Goal: Information Seeking & Learning: Learn about a topic

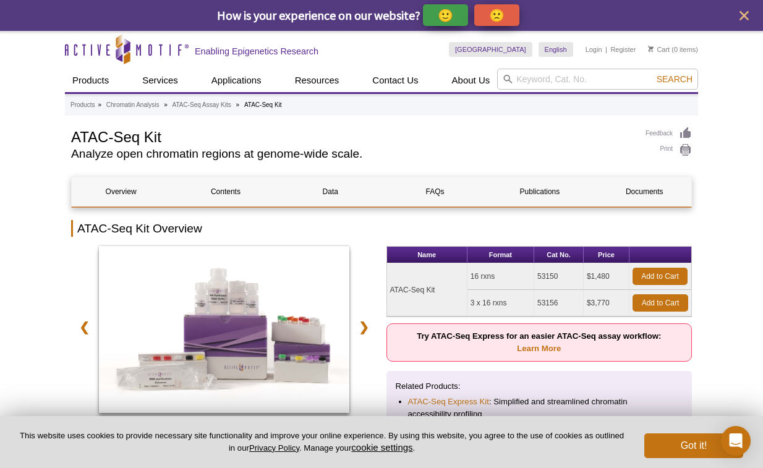
click at [701, 449] on button "Got it!" at bounding box center [693, 445] width 99 height 25
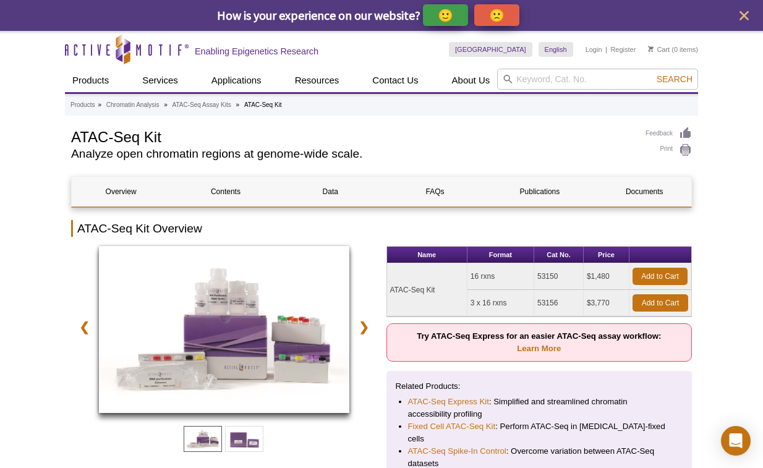
click at [247, 357] on img at bounding box center [224, 329] width 250 height 167
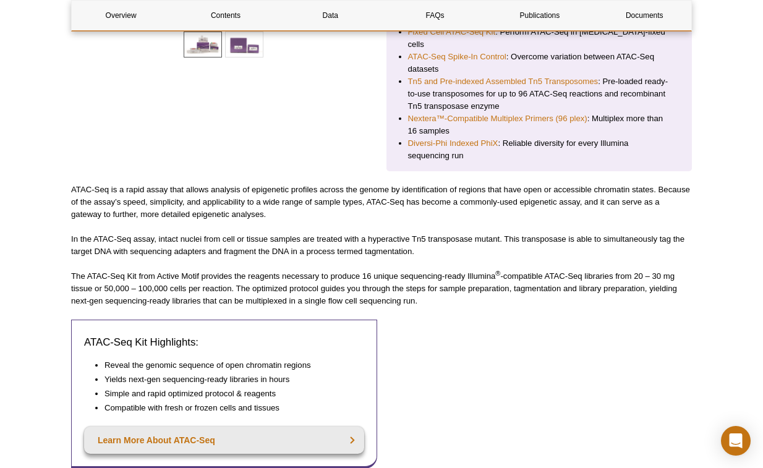
scroll to position [396, 0]
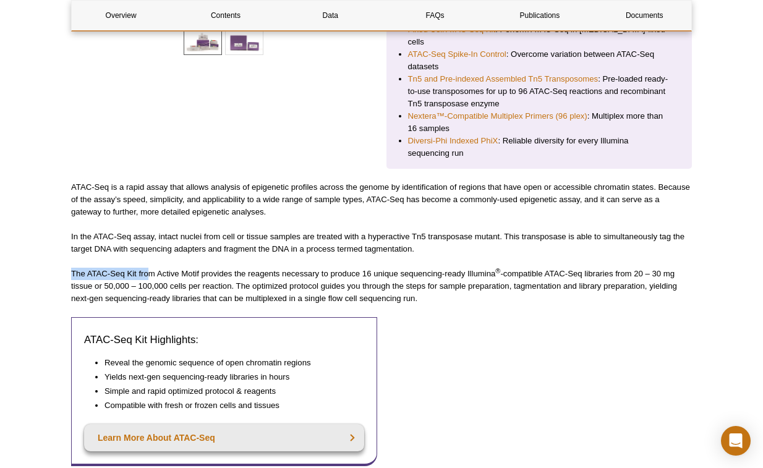
drag, startPoint x: 81, startPoint y: 256, endPoint x: 151, endPoint y: 258, distance: 70.5
click at [151, 268] on p "The ATAC-Seq Kit from Active Motif provides the reagents necessary to produce 1…" at bounding box center [381, 286] width 621 height 37
click at [154, 268] on p "The ATAC-Seq Kit from Active Motif provides the reagents necessary to produce 1…" at bounding box center [381, 286] width 621 height 37
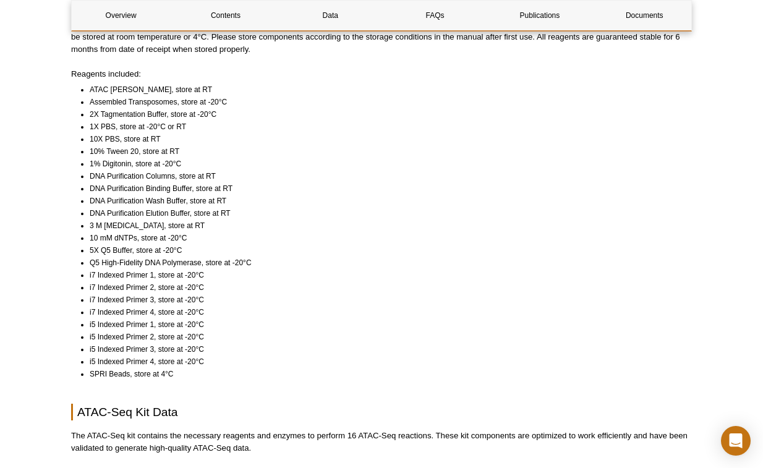
scroll to position [918, 0]
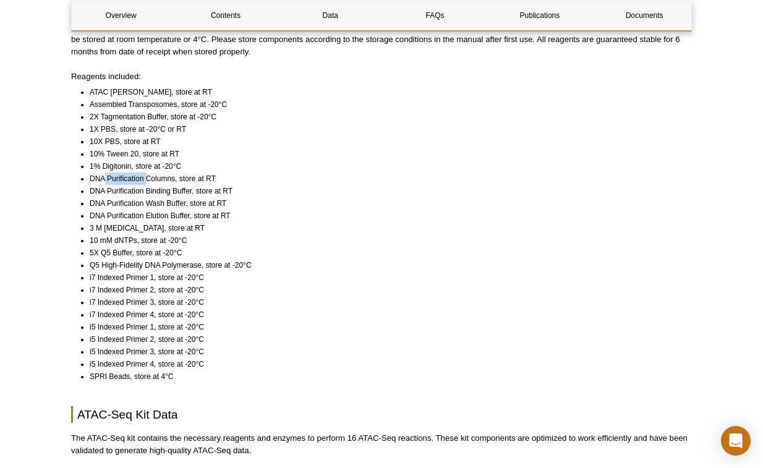
drag, startPoint x: 104, startPoint y: 164, endPoint x: 146, endPoint y: 165, distance: 41.4
click at [146, 172] on li "DNA Purification Columns, store at RT" at bounding box center [385, 178] width 591 height 12
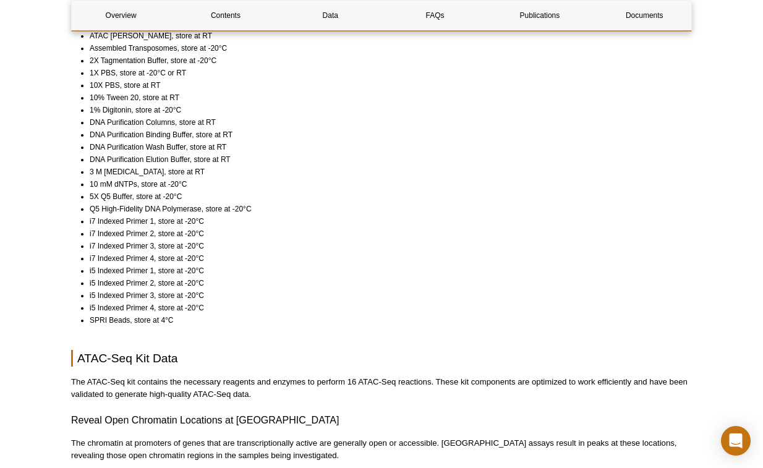
scroll to position [977, 0]
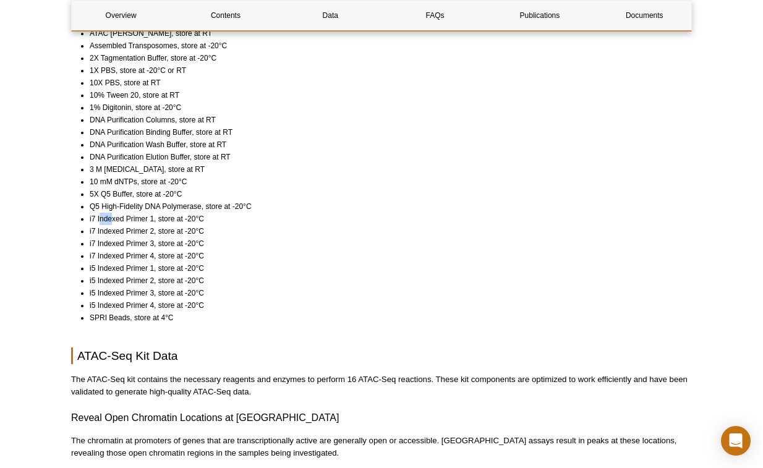
drag, startPoint x: 99, startPoint y: 207, endPoint x: 113, endPoint y: 207, distance: 14.2
click at [113, 213] on li "i7 Indexed Primer 1, store at -20°C" at bounding box center [385, 219] width 591 height 12
click at [111, 225] on li "i7 Indexed Primer 2, store at -20°C" at bounding box center [385, 231] width 591 height 12
click at [108, 237] on li "i7 Indexed Primer 3, store at -20°C" at bounding box center [385, 243] width 591 height 12
click at [108, 250] on li "i7 Indexed Primer 4, store at -20°C" at bounding box center [385, 256] width 591 height 12
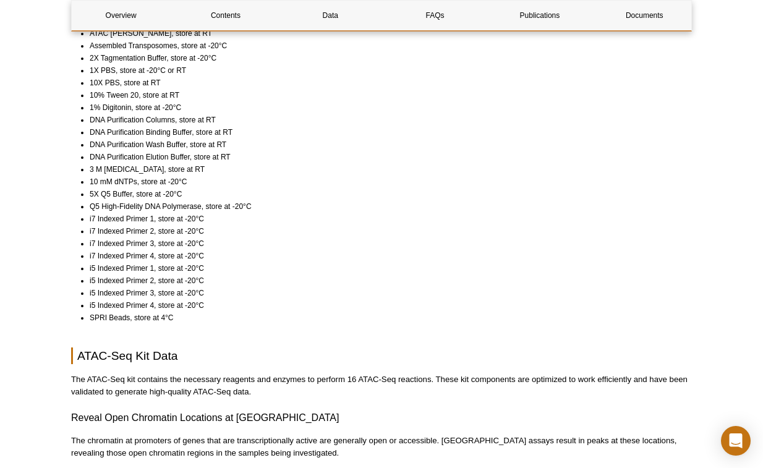
click at [108, 262] on li "i5 Indexed Primer 1, store at -20°C" at bounding box center [385, 268] width 591 height 12
click at [108, 274] on li "i5 Indexed Primer 2, store at -20°C" at bounding box center [385, 280] width 591 height 12
click at [109, 287] on li "i5 Indexed Primer 3, store at -20°C" at bounding box center [385, 293] width 591 height 12
click at [111, 299] on li "i5 Indexed Primer 4, store at -20°C" at bounding box center [385, 305] width 591 height 12
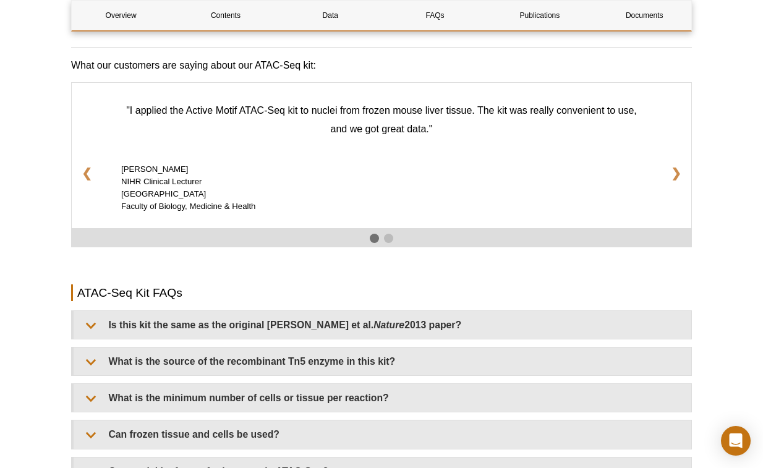
scroll to position [1997, 0]
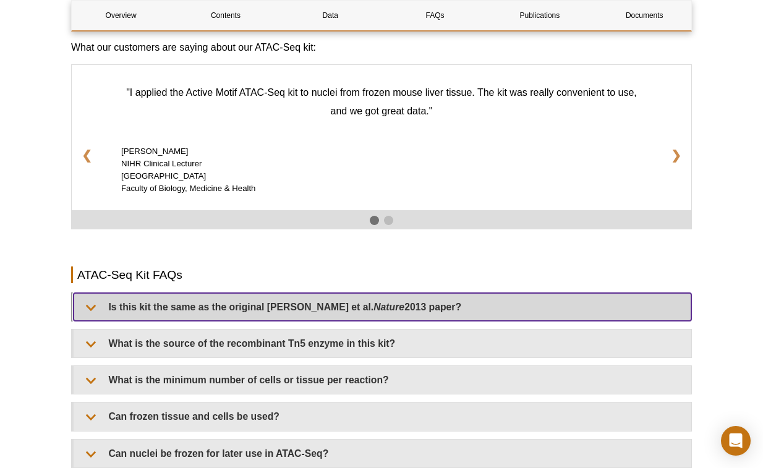
click at [93, 295] on summary "Is this kit the same as the original [PERSON_NAME] et al. Nature 2013 paper?" at bounding box center [382, 307] width 617 height 28
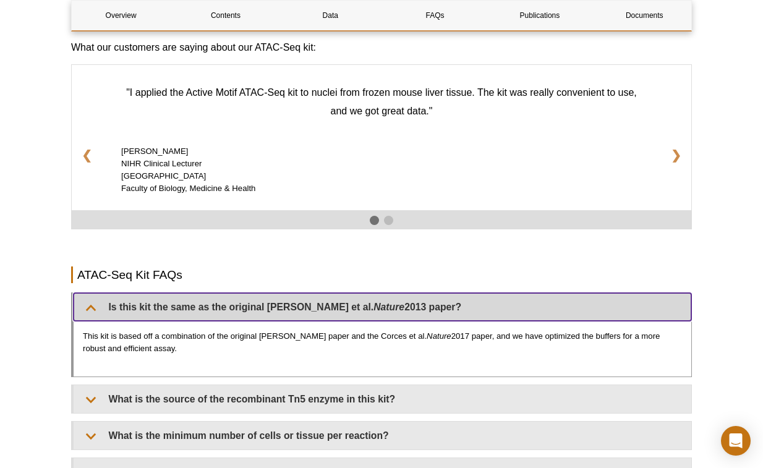
click at [90, 294] on summary "Is this kit the same as the original [PERSON_NAME] et al. Nature 2013 paper?" at bounding box center [382, 307] width 617 height 28
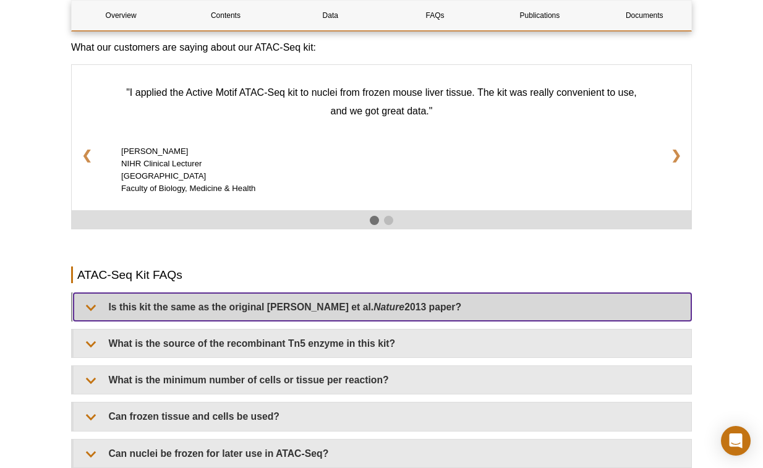
click at [90, 294] on summary "Is this kit the same as the original [PERSON_NAME] et al. Nature 2013 paper?" at bounding box center [382, 307] width 617 height 28
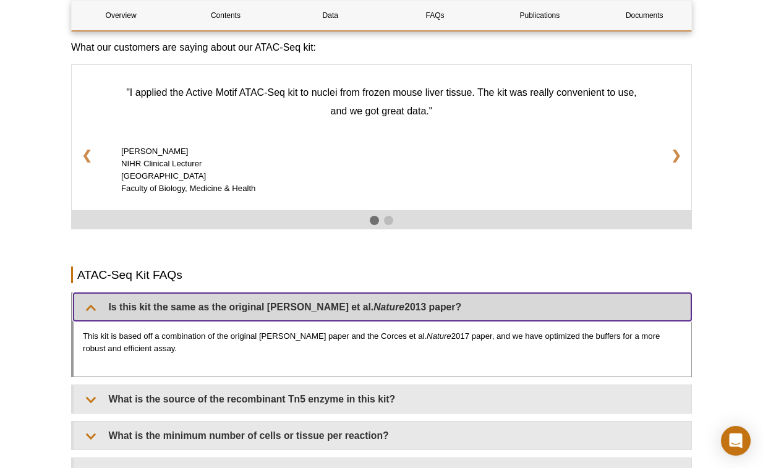
click at [90, 294] on summary "Is this kit the same as the original [PERSON_NAME] et al. Nature 2013 paper?" at bounding box center [382, 307] width 617 height 28
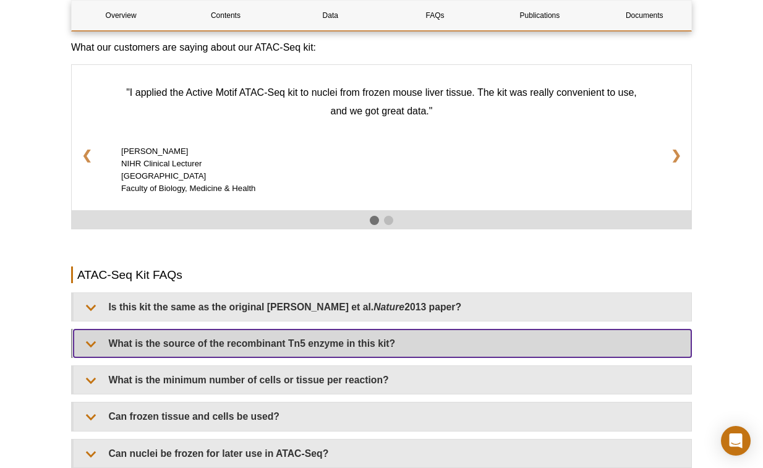
click at [86, 334] on summary "What is the source of the recombinant Tn5 enzyme in this kit?" at bounding box center [382, 343] width 617 height 28
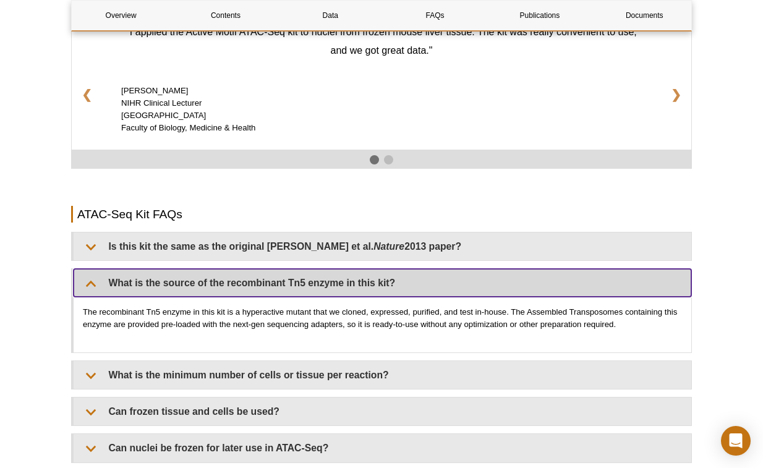
scroll to position [2086, 0]
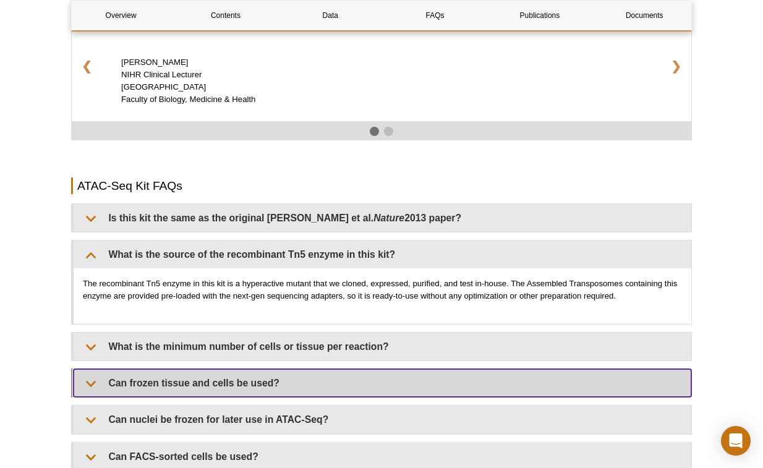
click at [120, 370] on summary "Can frozen tissue and cells be used?" at bounding box center [382, 383] width 617 height 28
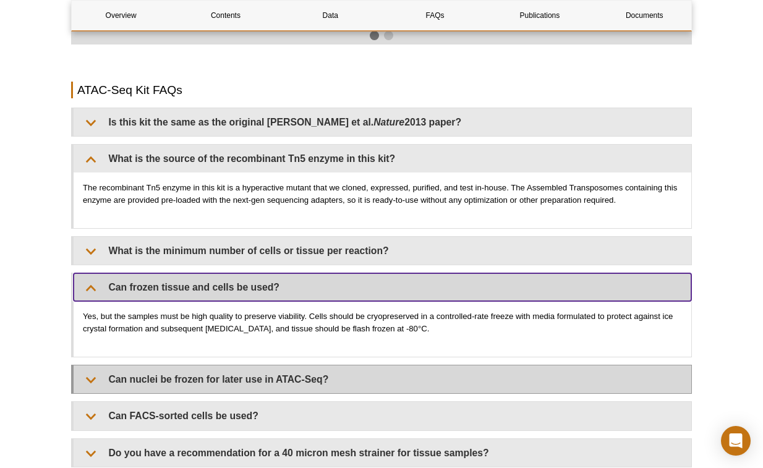
scroll to position [2206, 0]
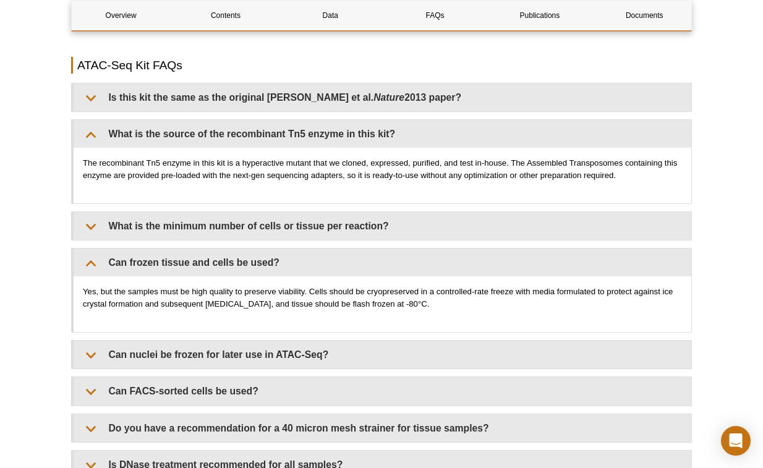
click at [92, 358] on div "Is this kit the same as the original [PERSON_NAME] et al. Nature 2013 paper? Th…" at bounding box center [381, 380] width 621 height 595
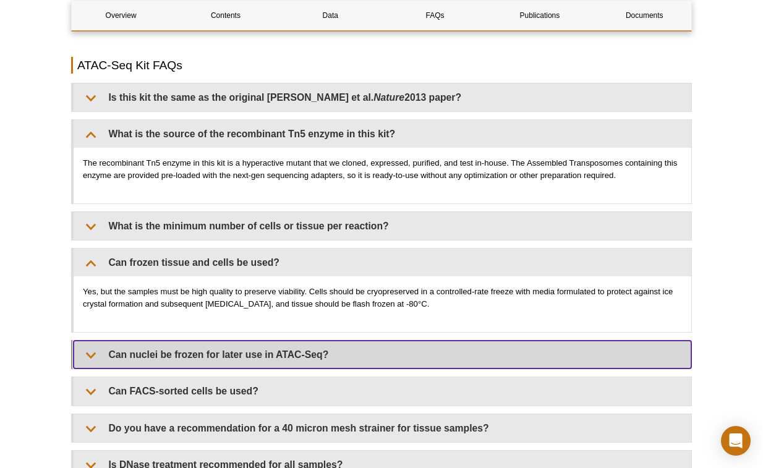
click at [91, 347] on summary "Can nuclei be frozen for later use in ATAC-Seq?" at bounding box center [382, 355] width 617 height 28
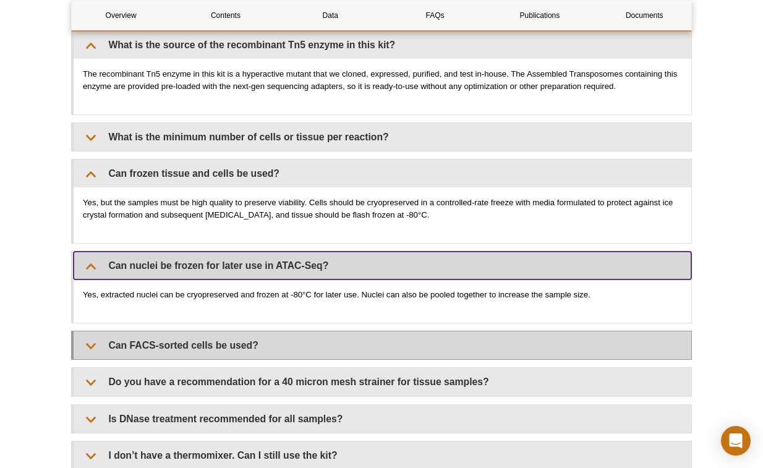
scroll to position [2298, 0]
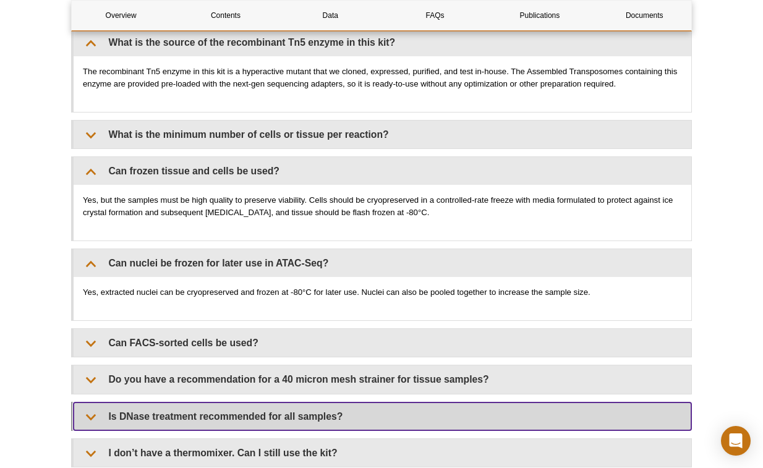
click at [110, 403] on summary "Is DNase treatment recommended for all samples?" at bounding box center [382, 416] width 617 height 28
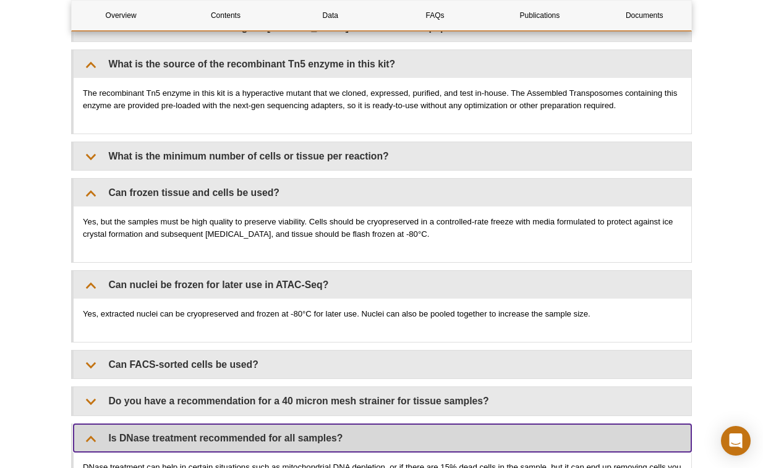
scroll to position [2274, 0]
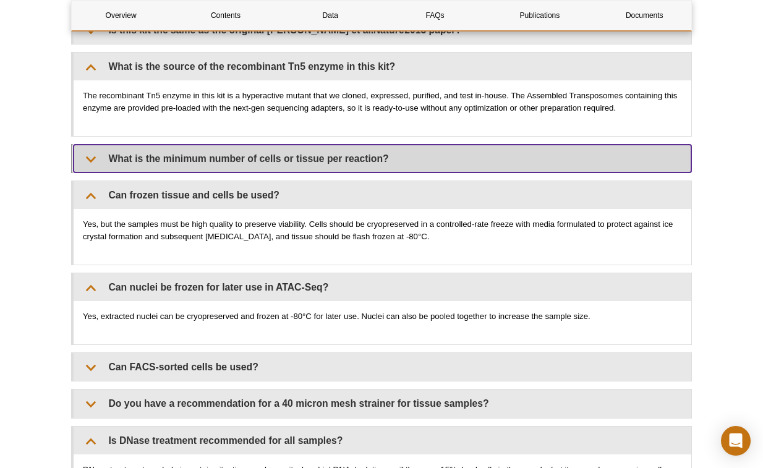
click at [112, 148] on summary "What is the minimum number of cells or tissue per reaction?" at bounding box center [382, 159] width 617 height 28
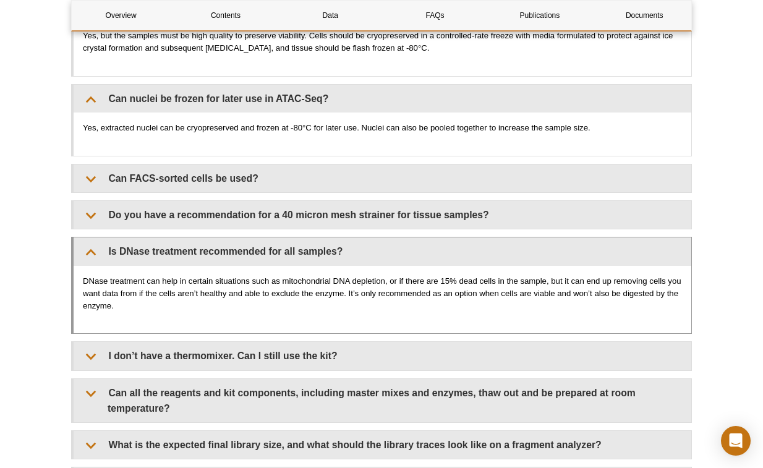
scroll to position [2525, 0]
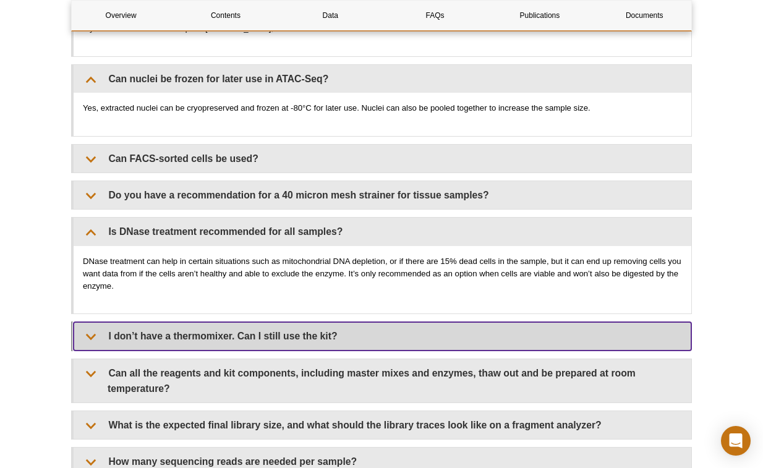
click at [134, 331] on summary "I don’t have a thermomixer. Can I still use the kit?" at bounding box center [382, 336] width 617 height 28
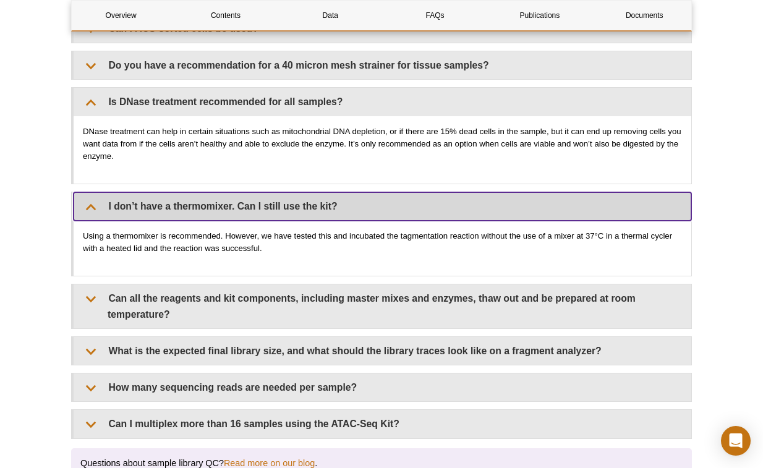
scroll to position [2658, 0]
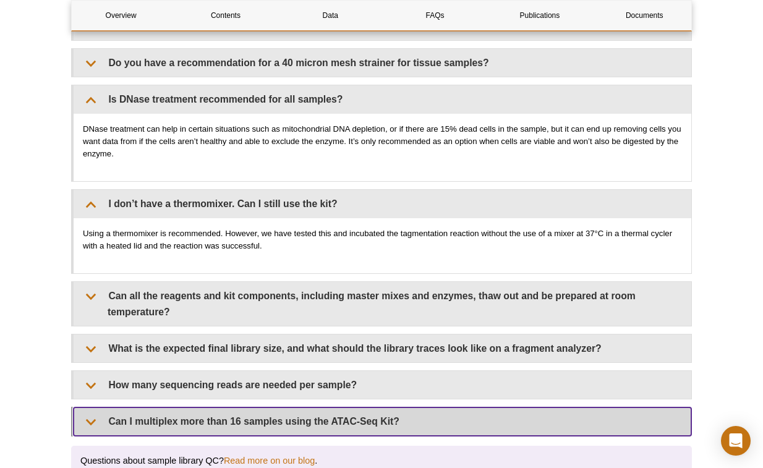
click at [104, 407] on summary "Can I multiplex more than 16 samples using the ATAC-Seq Kit?" at bounding box center [382, 421] width 617 height 28
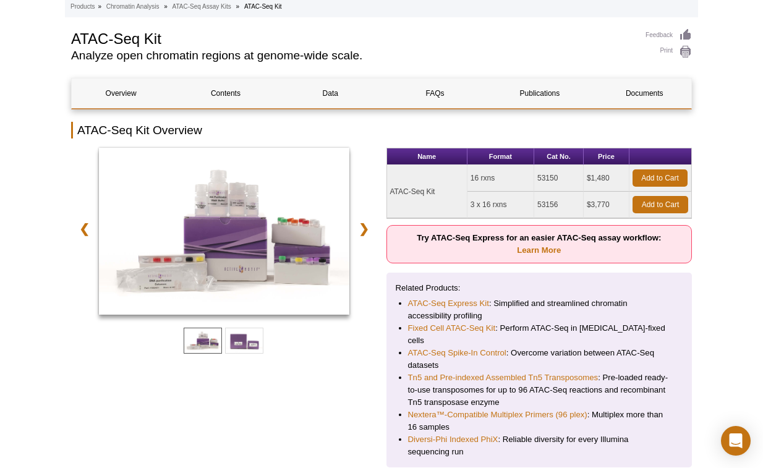
scroll to position [80, 0]
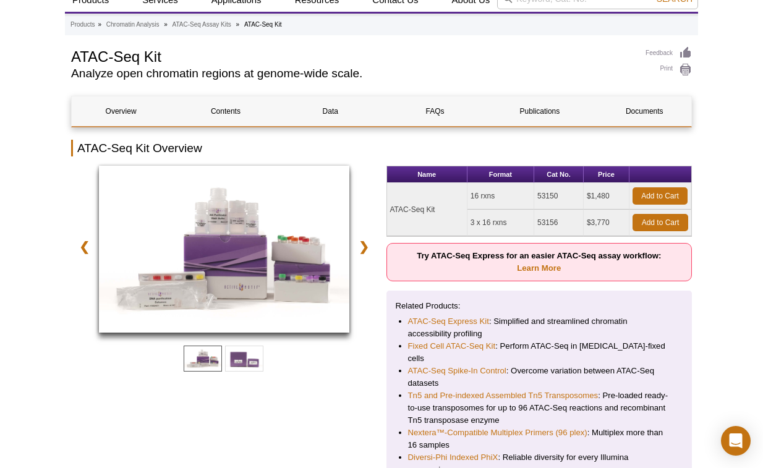
click at [179, 286] on img at bounding box center [224, 249] width 250 height 167
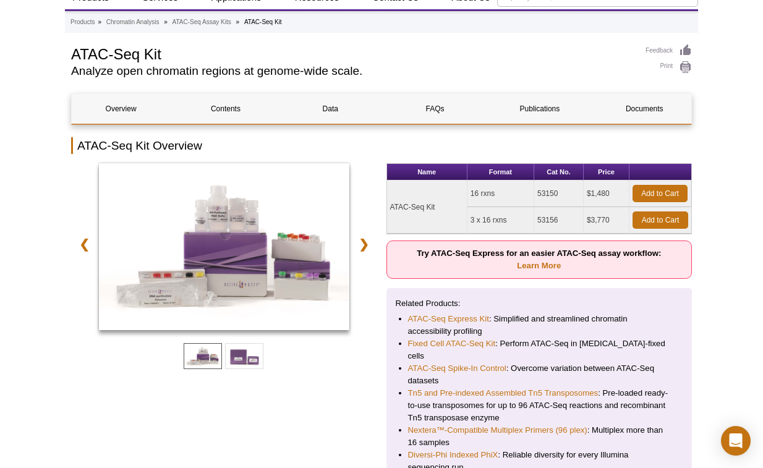
scroll to position [85, 0]
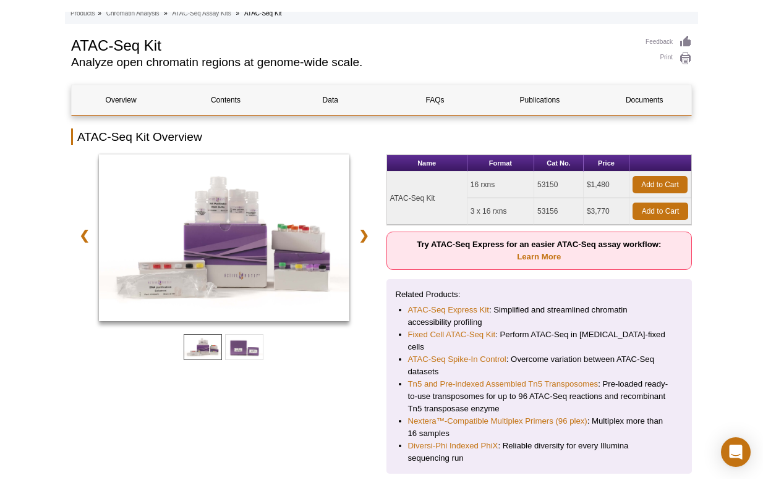
scroll to position [109, 0]
